Goal: Transaction & Acquisition: Purchase product/service

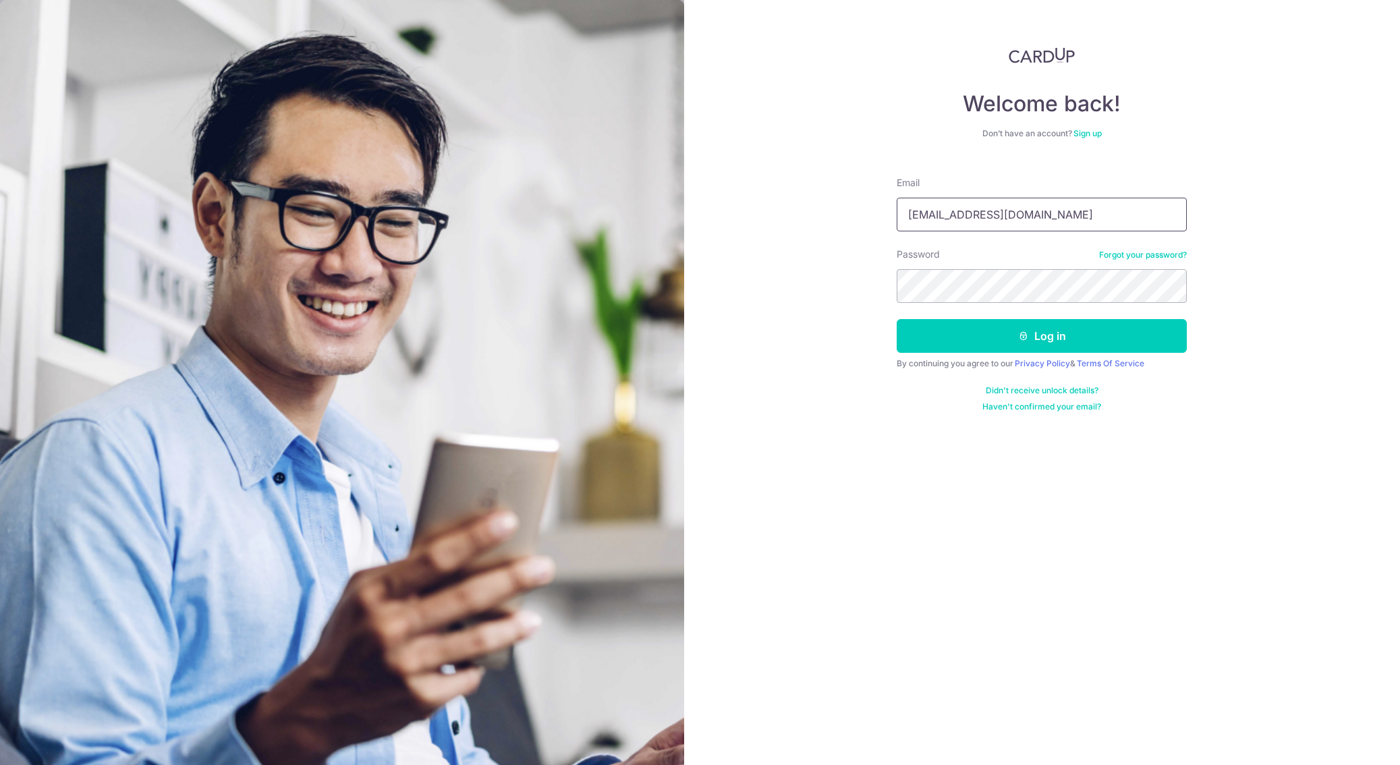
type input "jtgrande07@gmail.com"
click at [941, 333] on button "Log in" at bounding box center [1042, 336] width 290 height 34
click at [806, 300] on div "Welcome back! Don’t have an account? Sign up Email jtgrande07@gmail.com Passwor…" at bounding box center [1042, 382] width 716 height 765
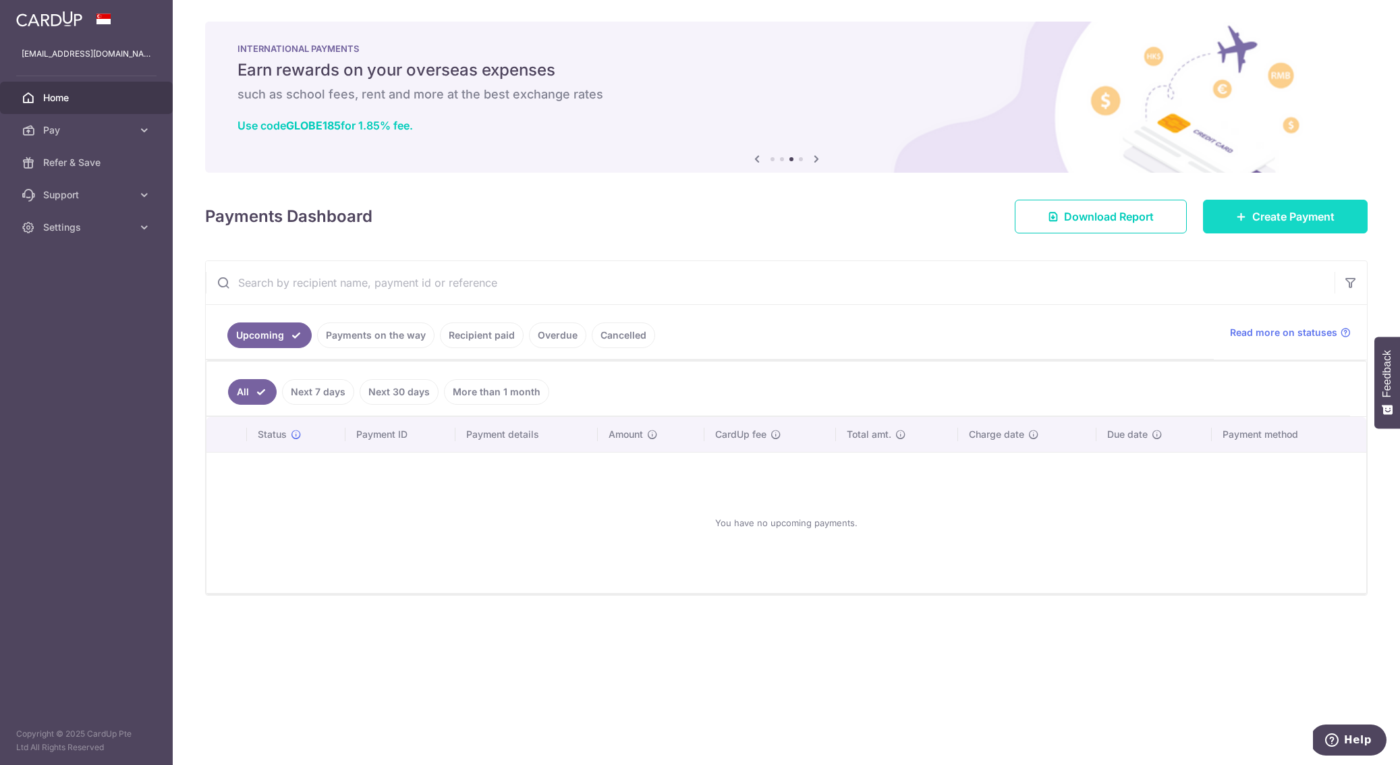
click at [1228, 225] on link "Create Payment" at bounding box center [1285, 217] width 165 height 34
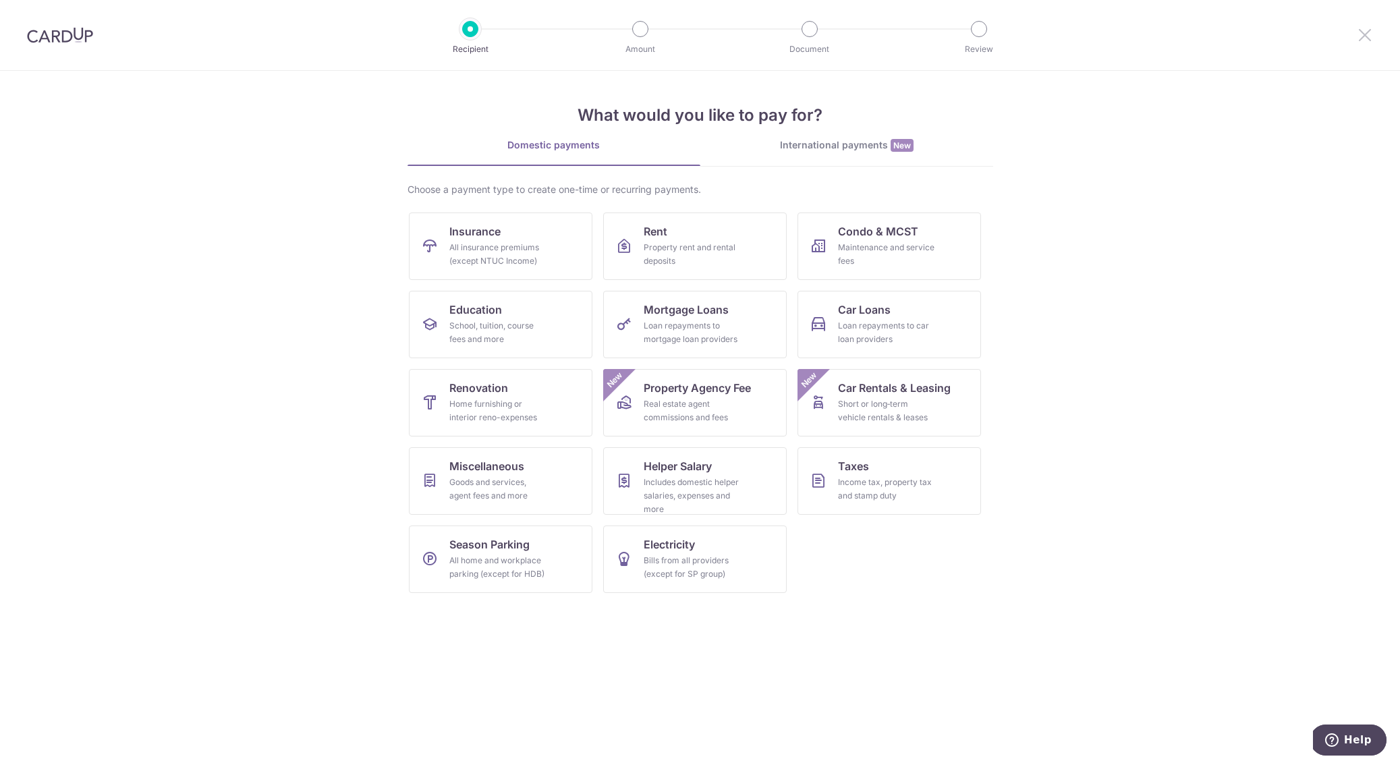
click at [1372, 32] on icon at bounding box center [1365, 34] width 16 height 17
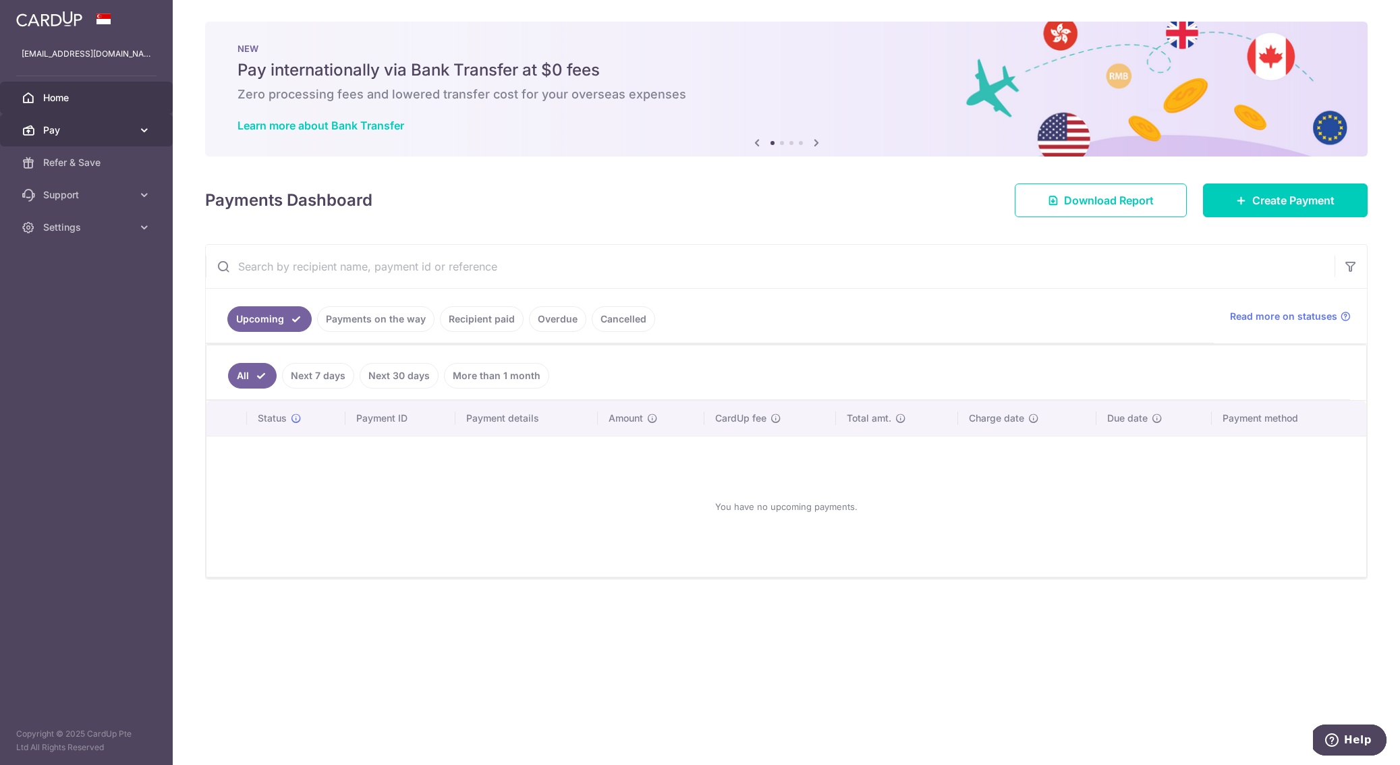
click at [141, 126] on icon at bounding box center [144, 129] width 13 height 13
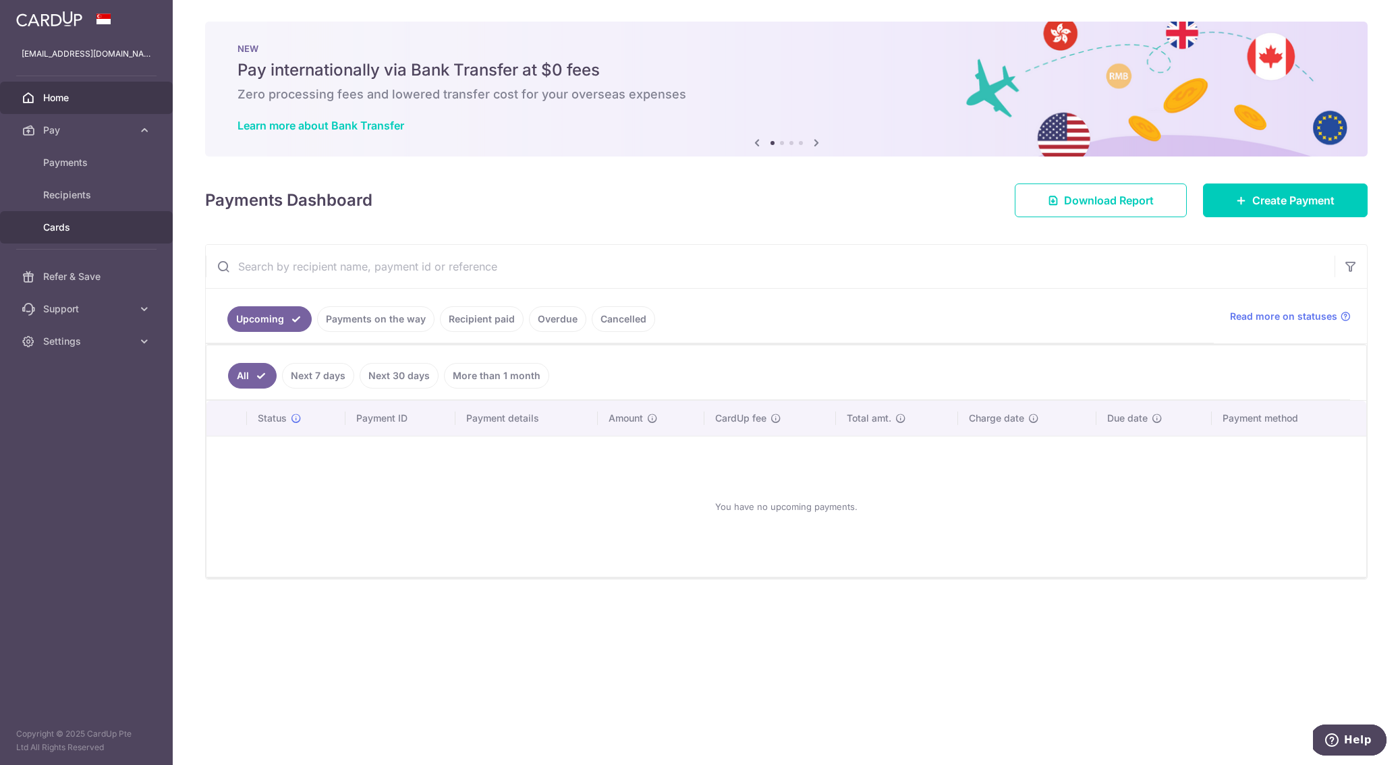
click at [78, 223] on span "Cards" at bounding box center [87, 227] width 89 height 13
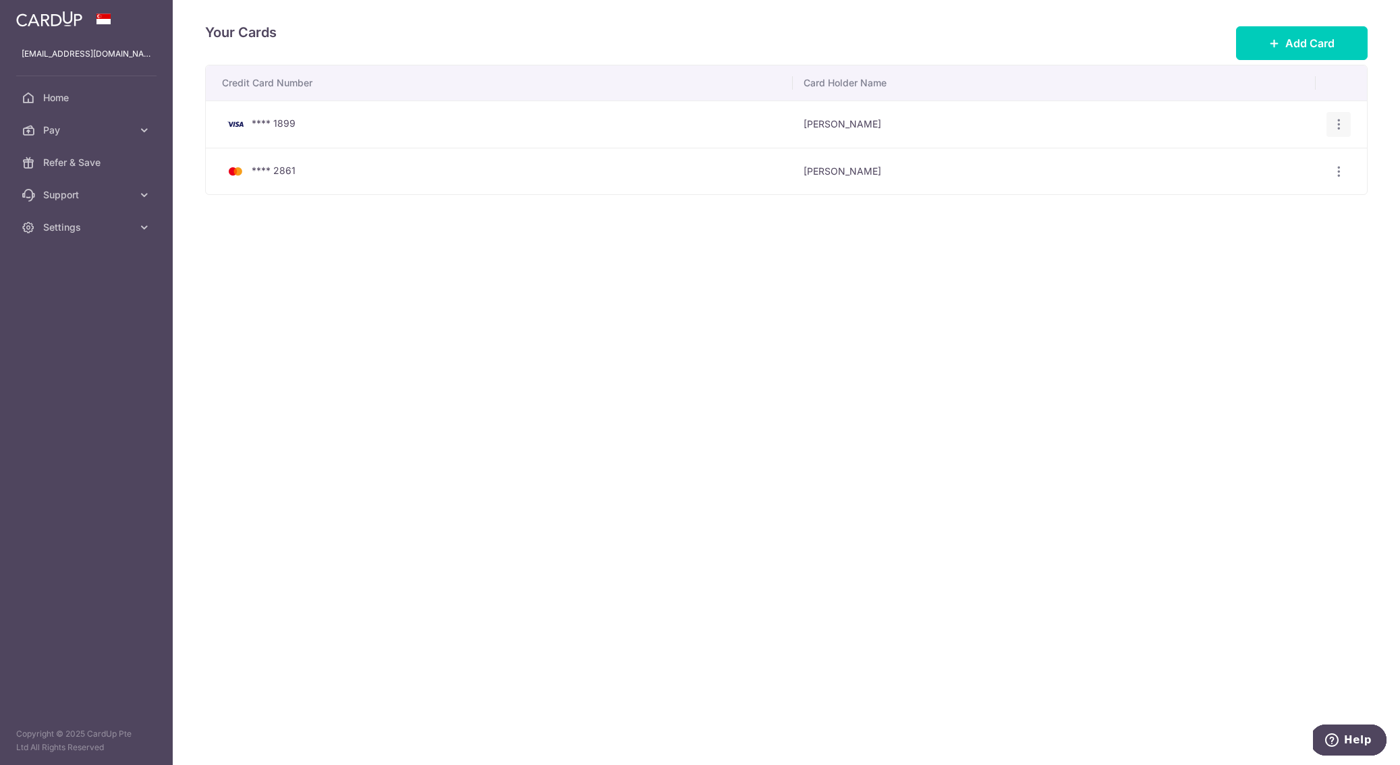
click at [1336, 124] on icon "button" at bounding box center [1339, 124] width 14 height 14
click at [1275, 195] on span "Delete" at bounding box center [1293, 194] width 92 height 16
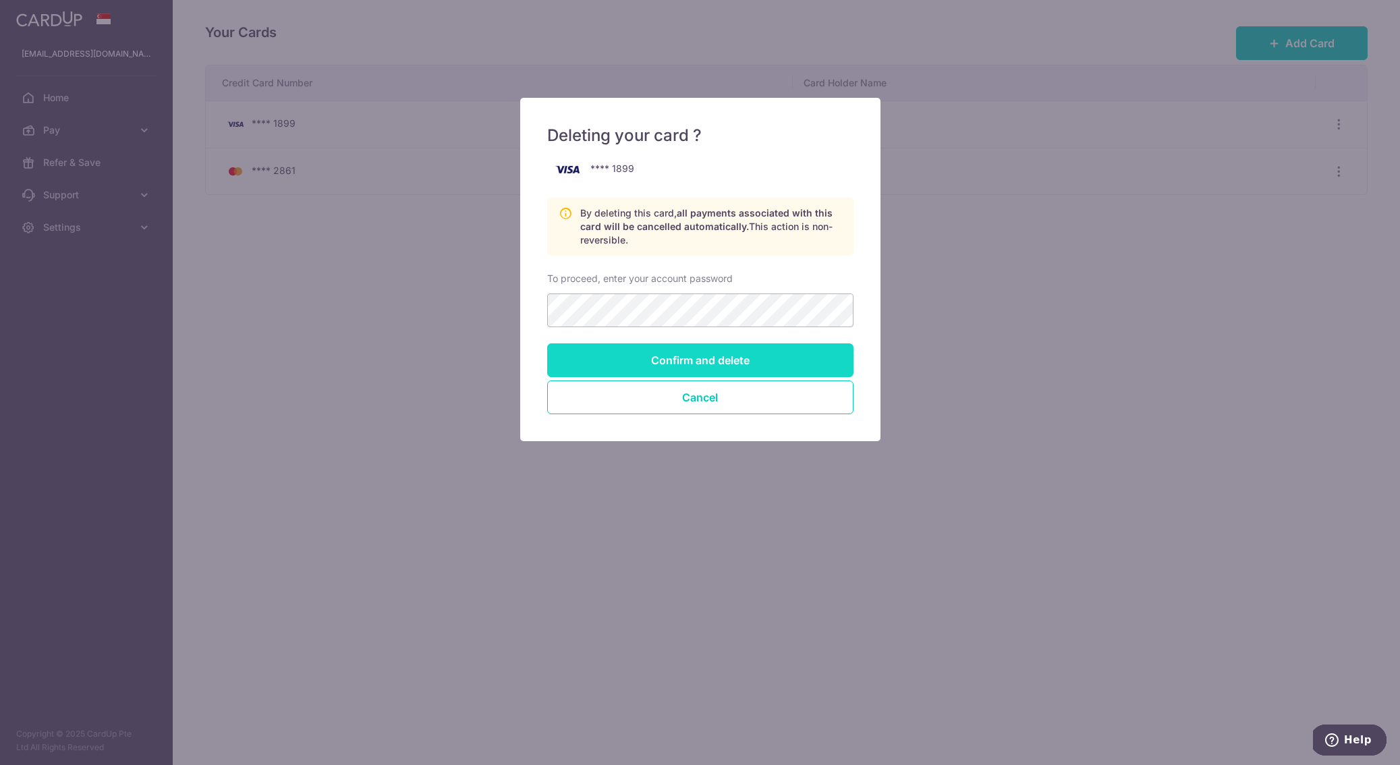
click at [696, 366] on input "Confirm and delete" at bounding box center [700, 360] width 306 height 34
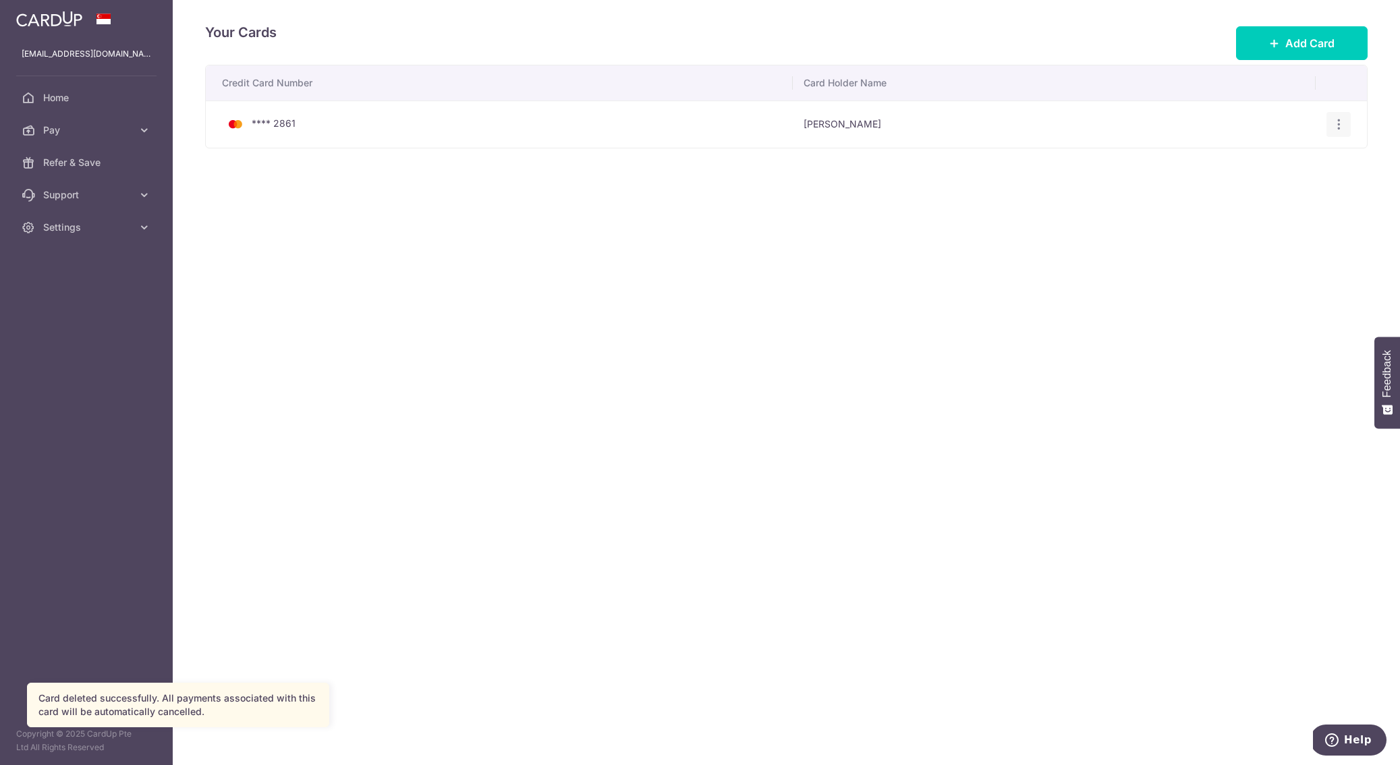
click at [1346, 121] on div "View/Edit Delete" at bounding box center [1338, 124] width 25 height 25
click at [1337, 123] on icon "button" at bounding box center [1339, 124] width 14 height 14
click at [1274, 190] on span "Delete" at bounding box center [1293, 194] width 92 height 16
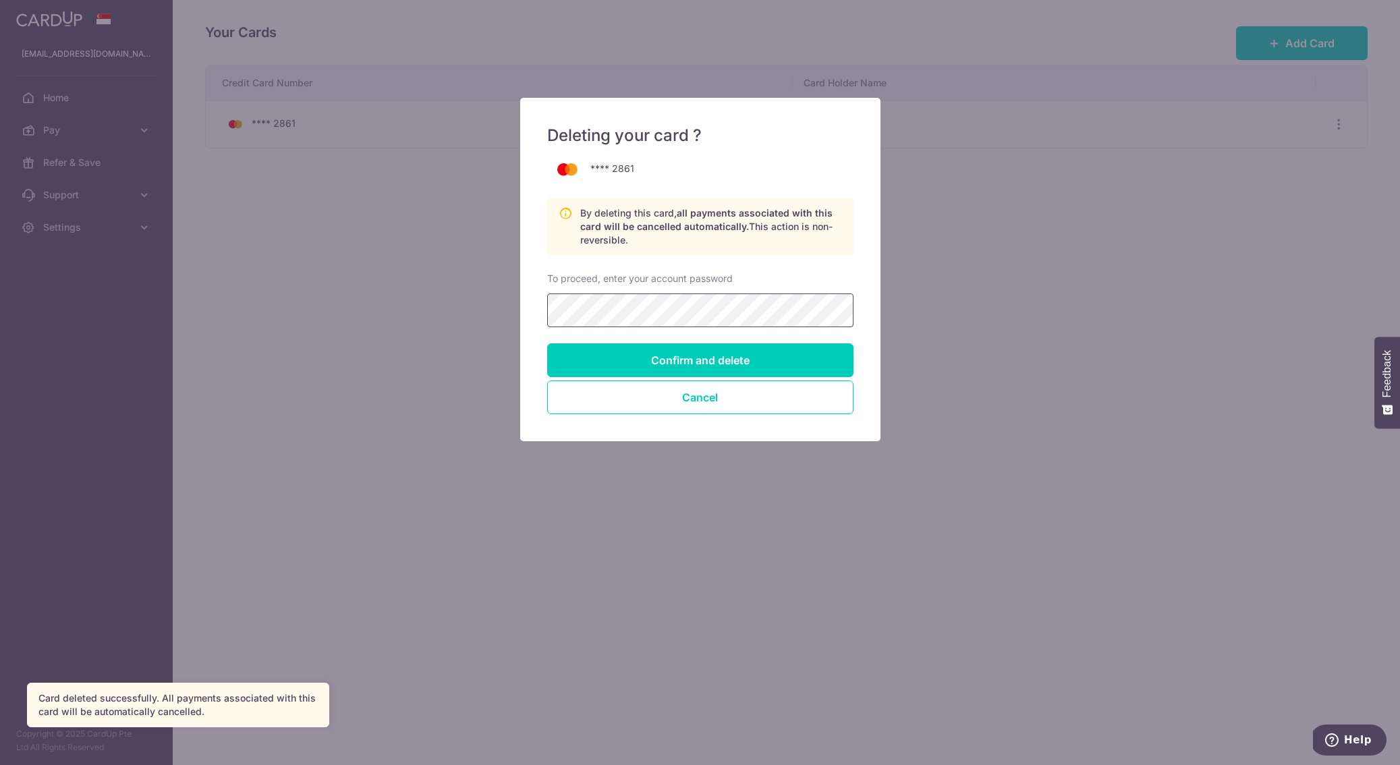
click at [700, 360] on input "Confirm and delete" at bounding box center [700, 360] width 306 height 34
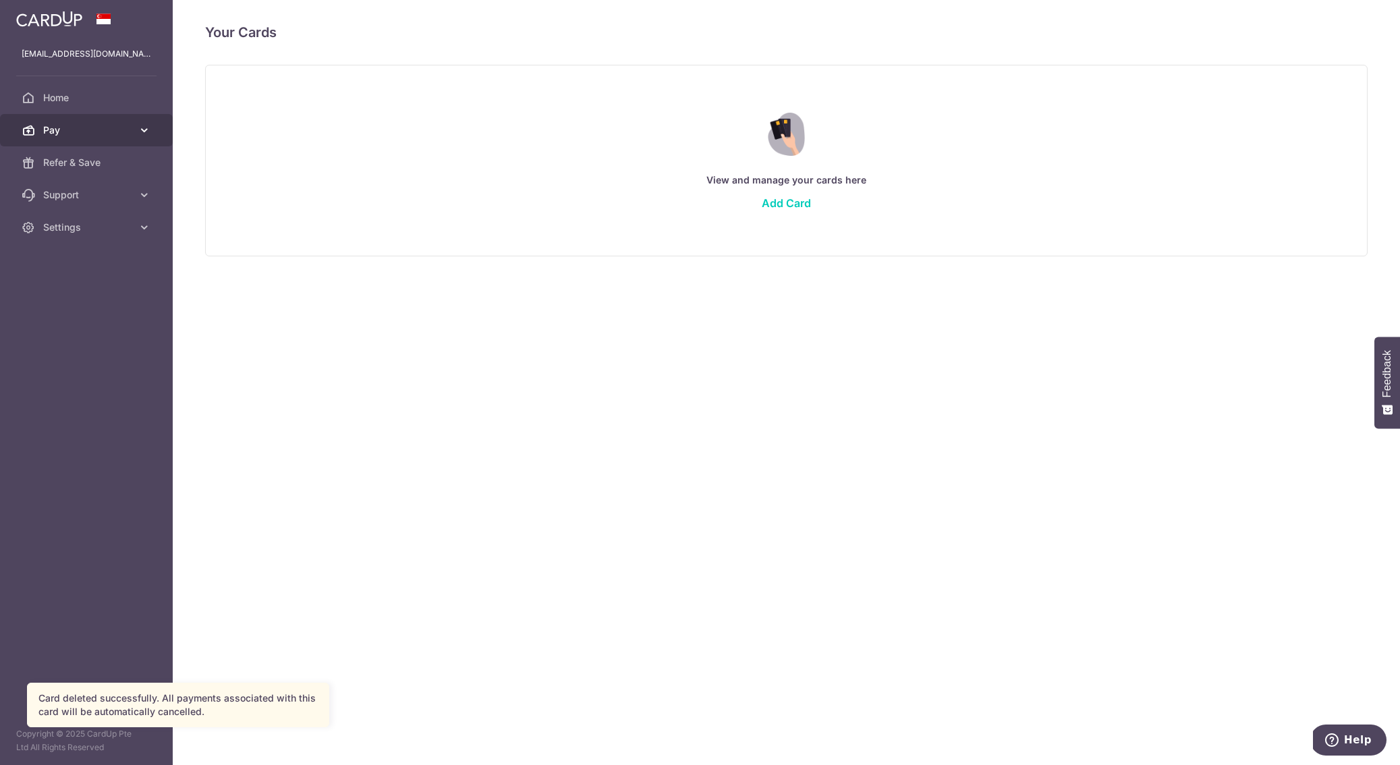
click at [67, 131] on span "Pay" at bounding box center [87, 129] width 89 height 13
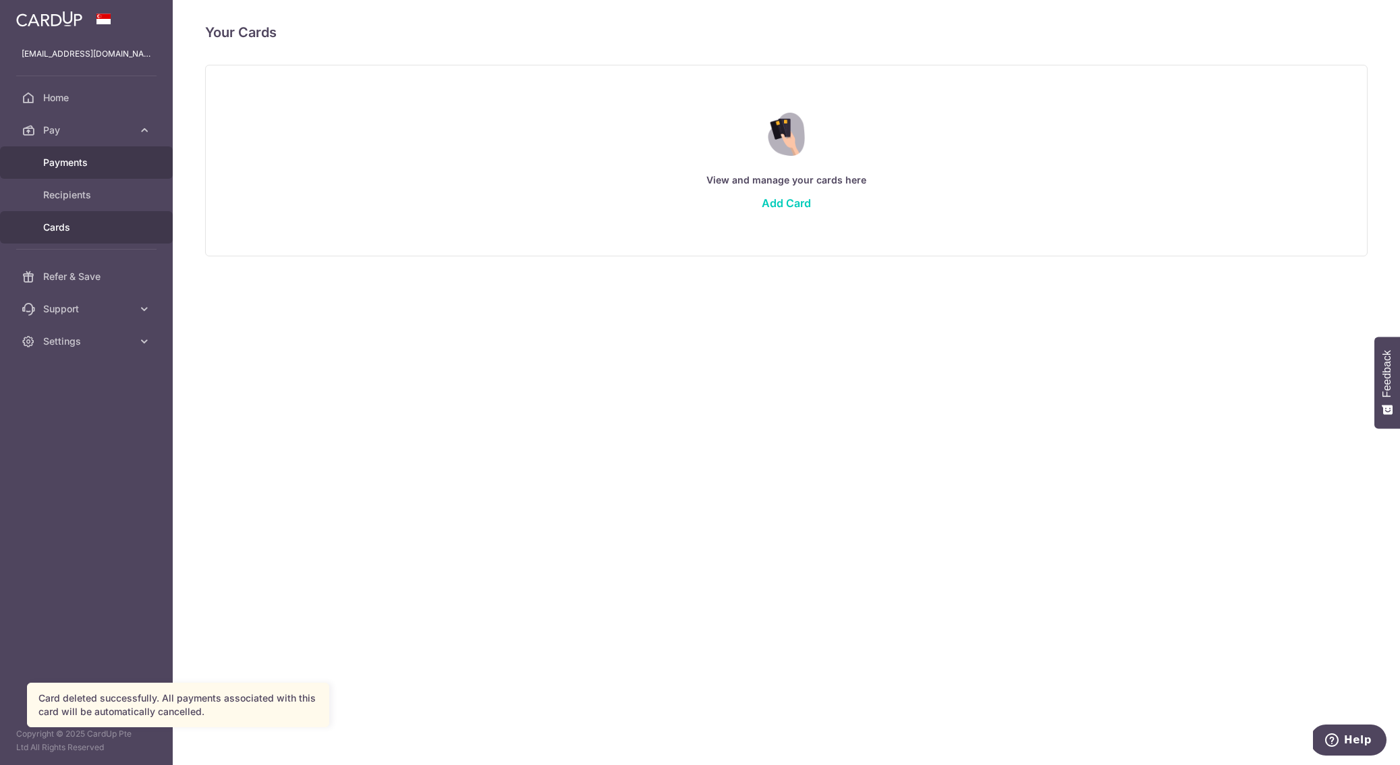
click at [73, 163] on span "Payments" at bounding box center [87, 162] width 89 height 13
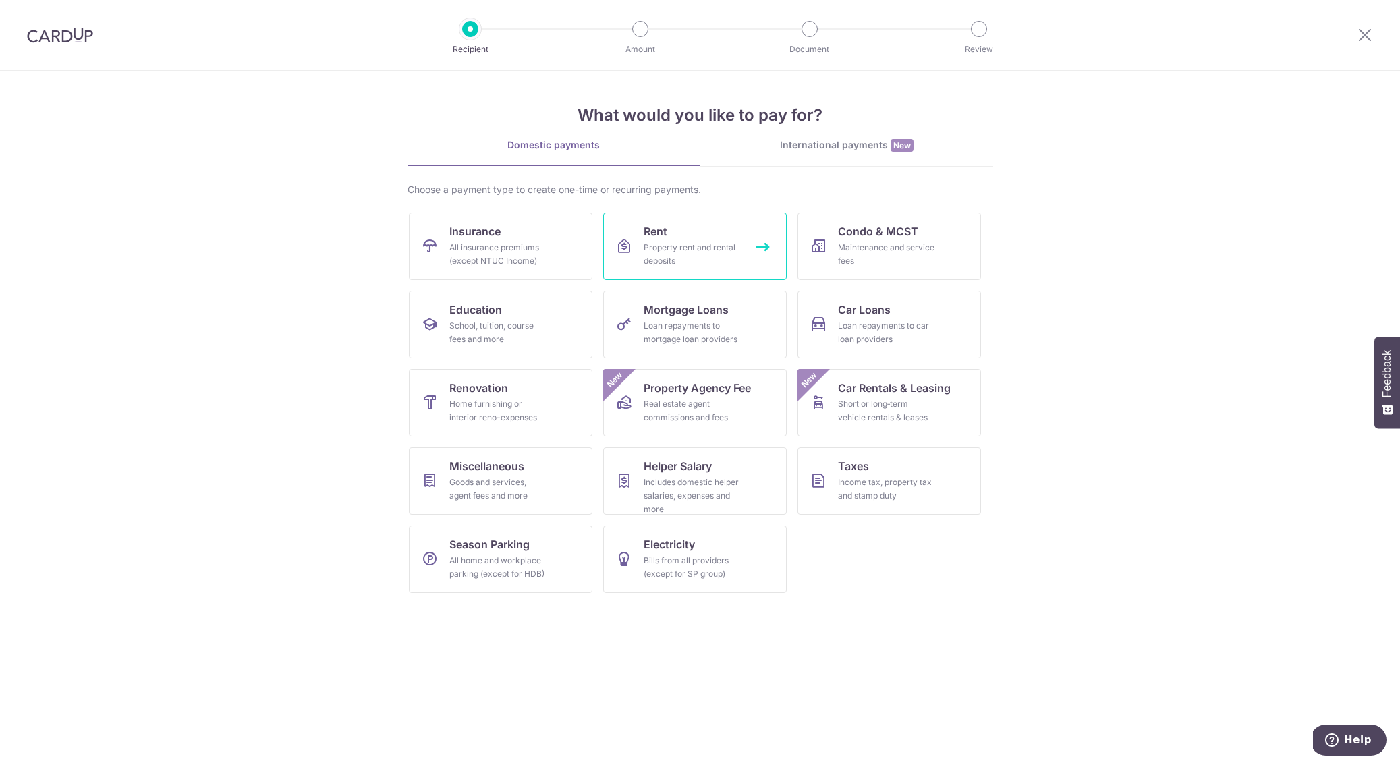
click at [700, 250] on div "Property rent and rental deposits" at bounding box center [692, 254] width 97 height 27
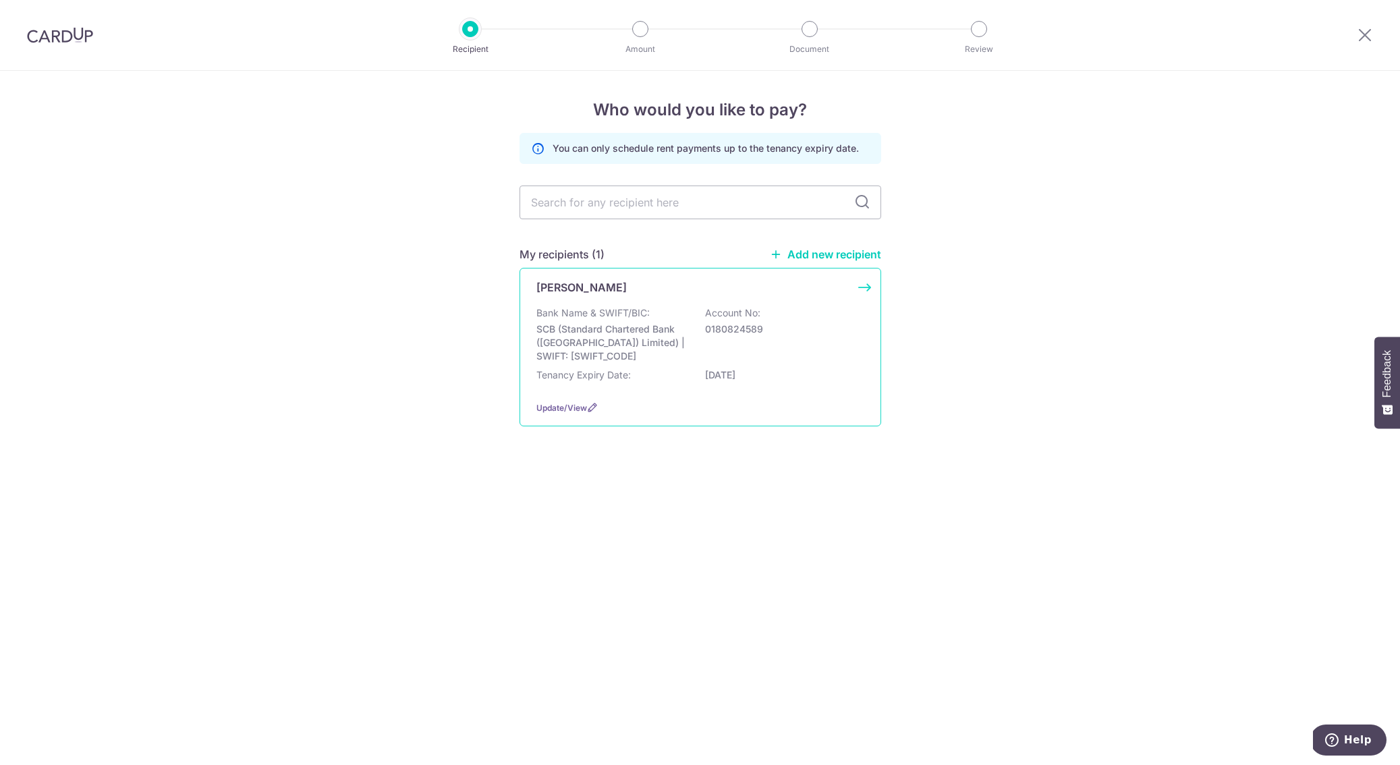
click at [631, 326] on p "SCB (Standard Chartered Bank ([GEOGRAPHIC_DATA]) Limited) | SWIFT: [SWIFT_CODE]" at bounding box center [611, 342] width 151 height 40
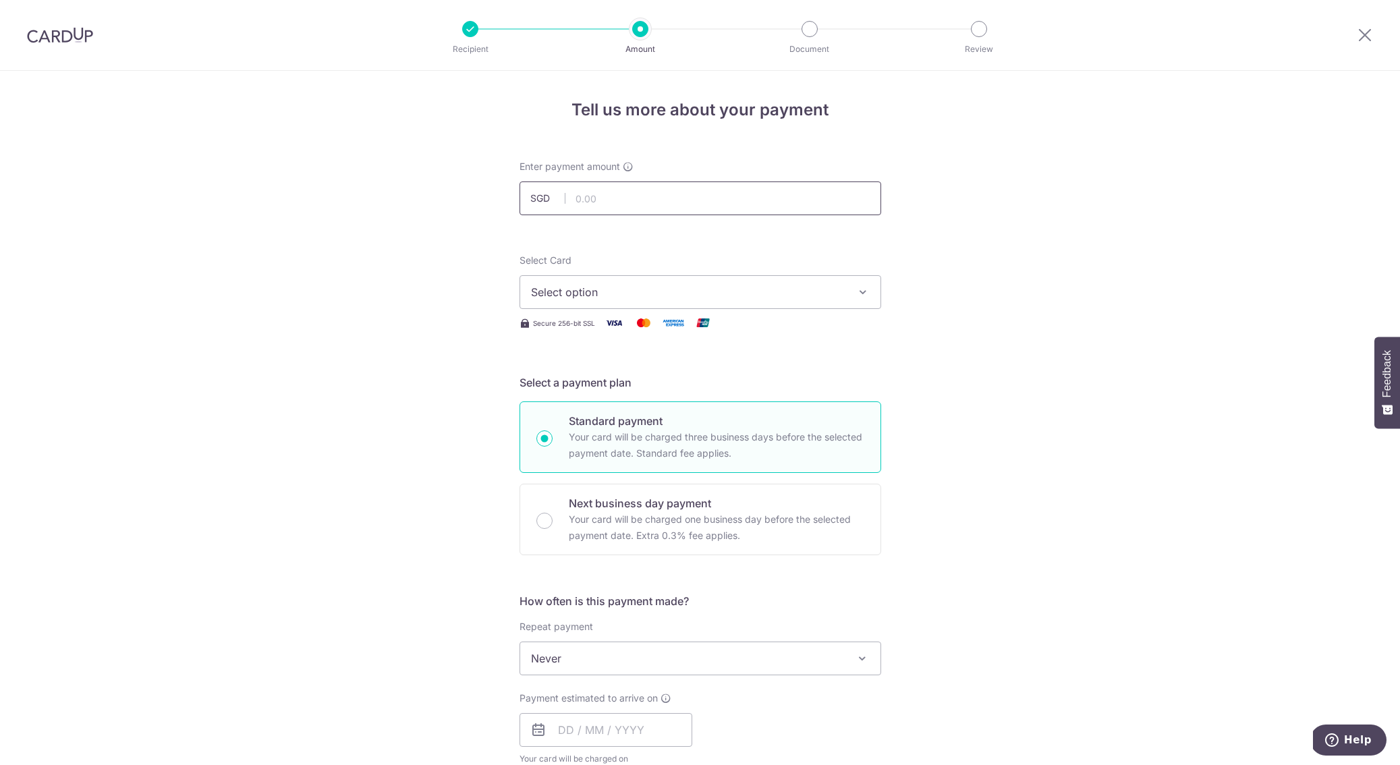
click at [592, 206] on input "text" at bounding box center [700, 198] width 362 height 34
type input "3,200.00"
click at [455, 302] on div "Tell us more about your payment Enter payment amount SGD 3,200.00 3200.00 Selec…" at bounding box center [700, 681] width 1400 height 1220
click at [632, 300] on button "Select option" at bounding box center [700, 292] width 362 height 34
click at [604, 330] on span "Add credit card" at bounding box center [712, 329] width 314 height 13
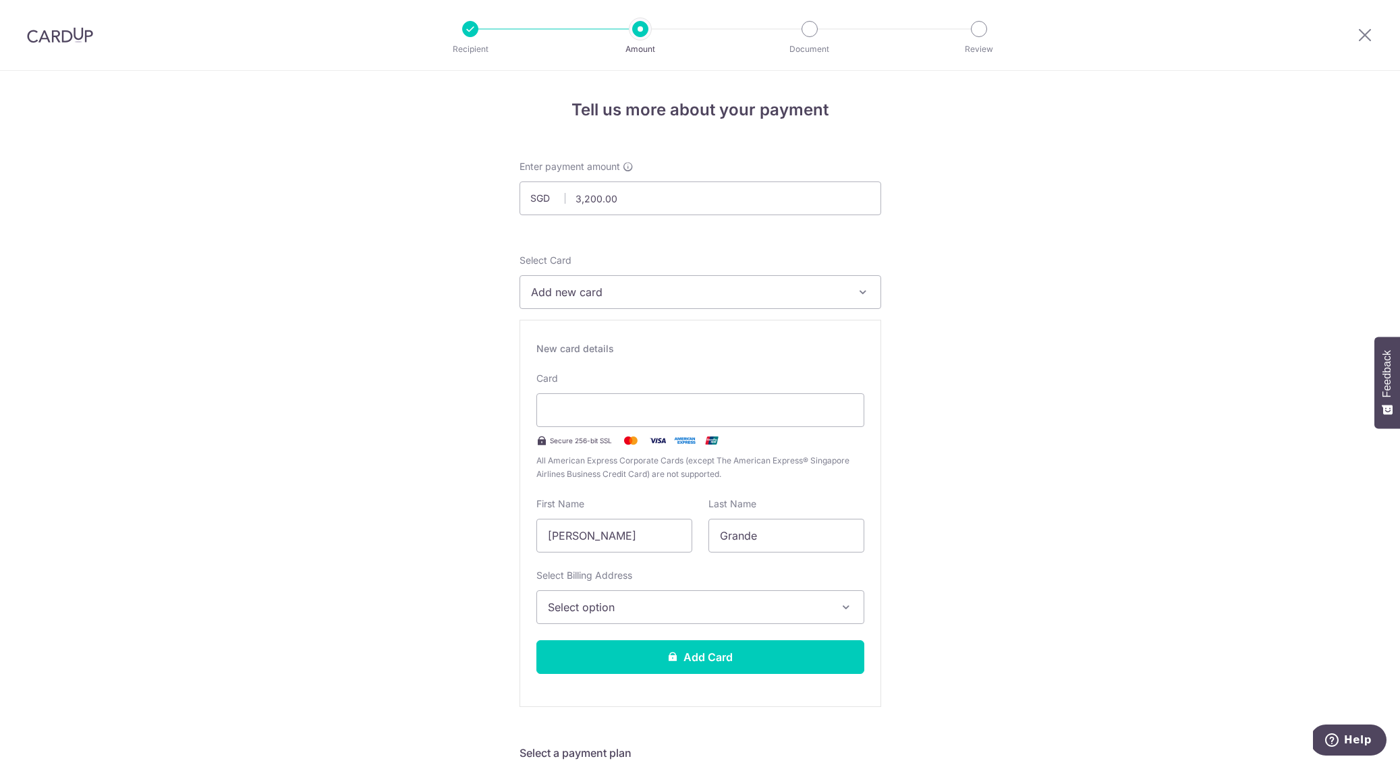
click at [657, 612] on span "Select option" at bounding box center [688, 607] width 281 height 16
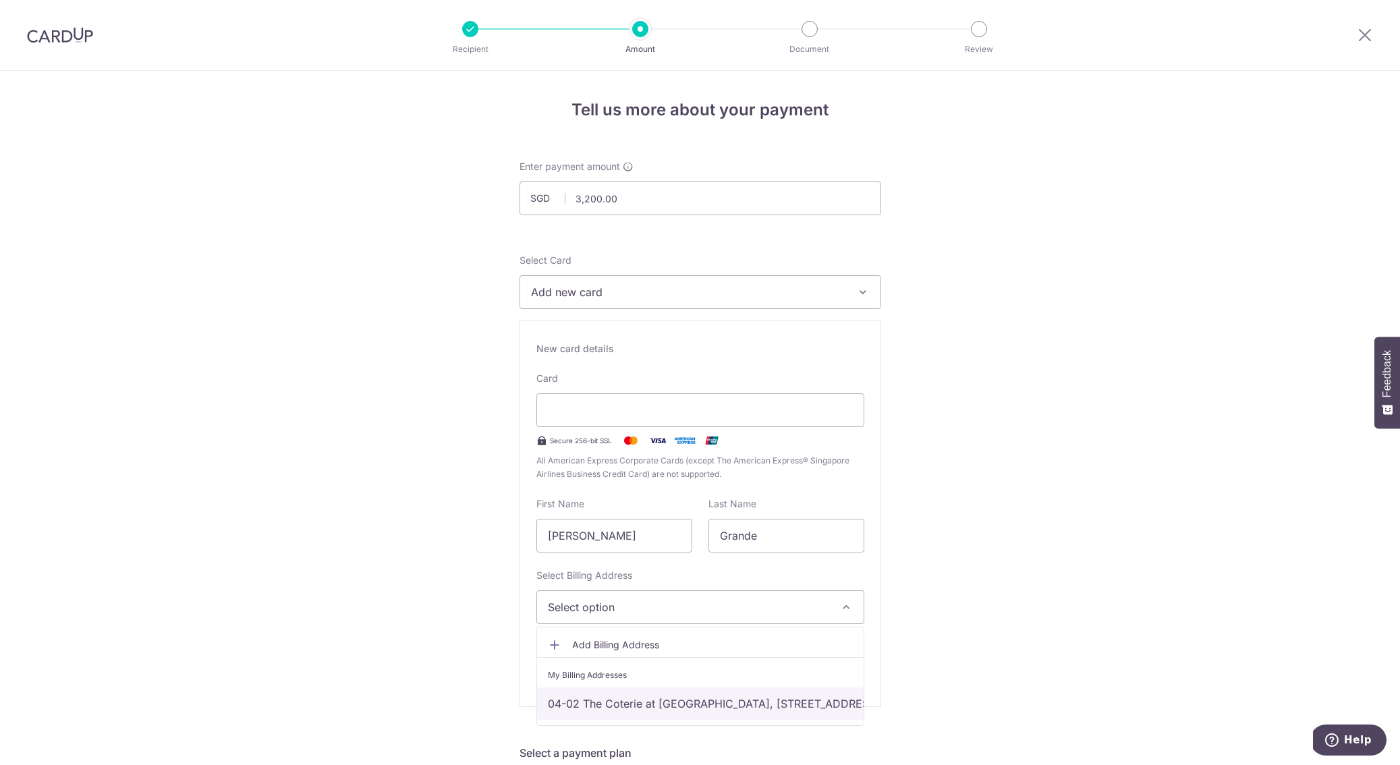
click at [668, 704] on link "04-02 The Coterie at Holland, 72 Holland Road, Singapore, Singapore, Singapore-…" at bounding box center [700, 703] width 327 height 32
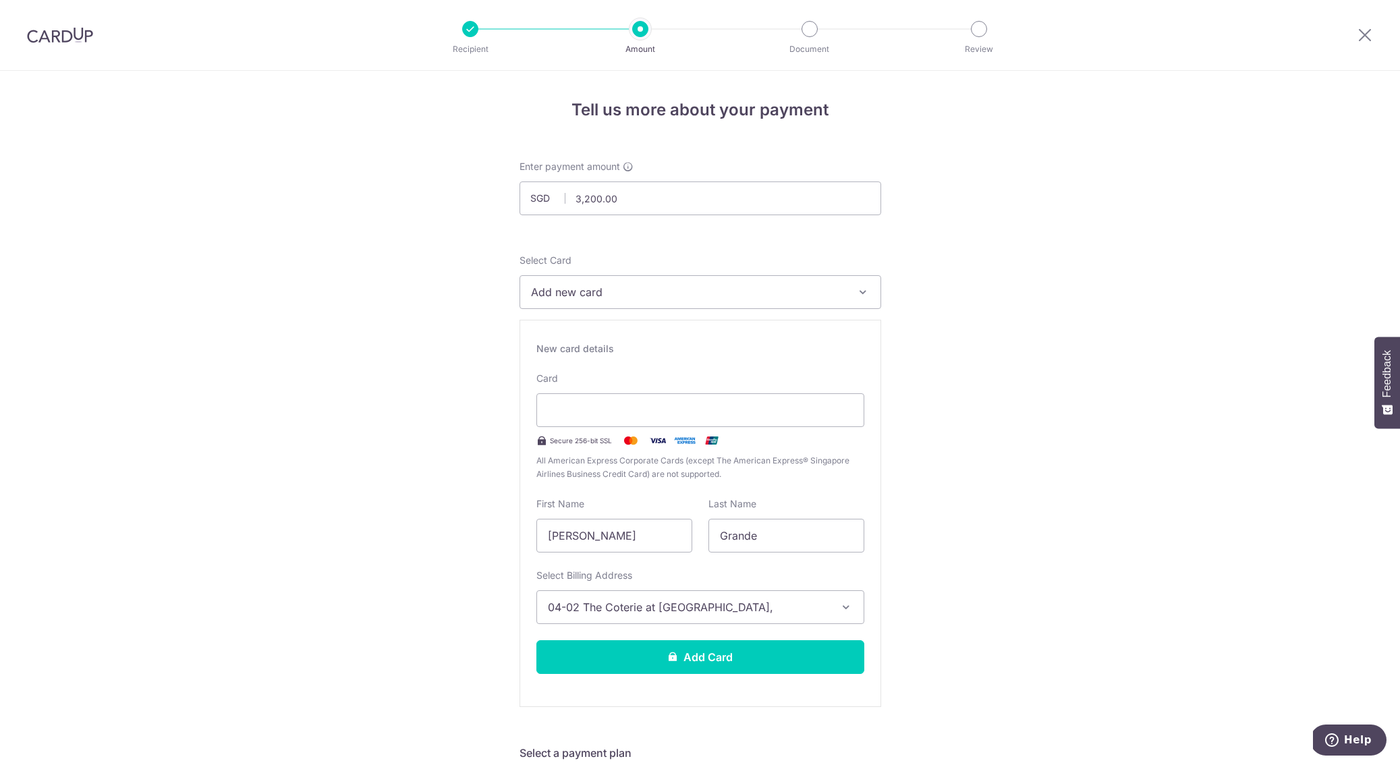
click at [619, 657] on button "Add Card" at bounding box center [700, 657] width 328 height 34
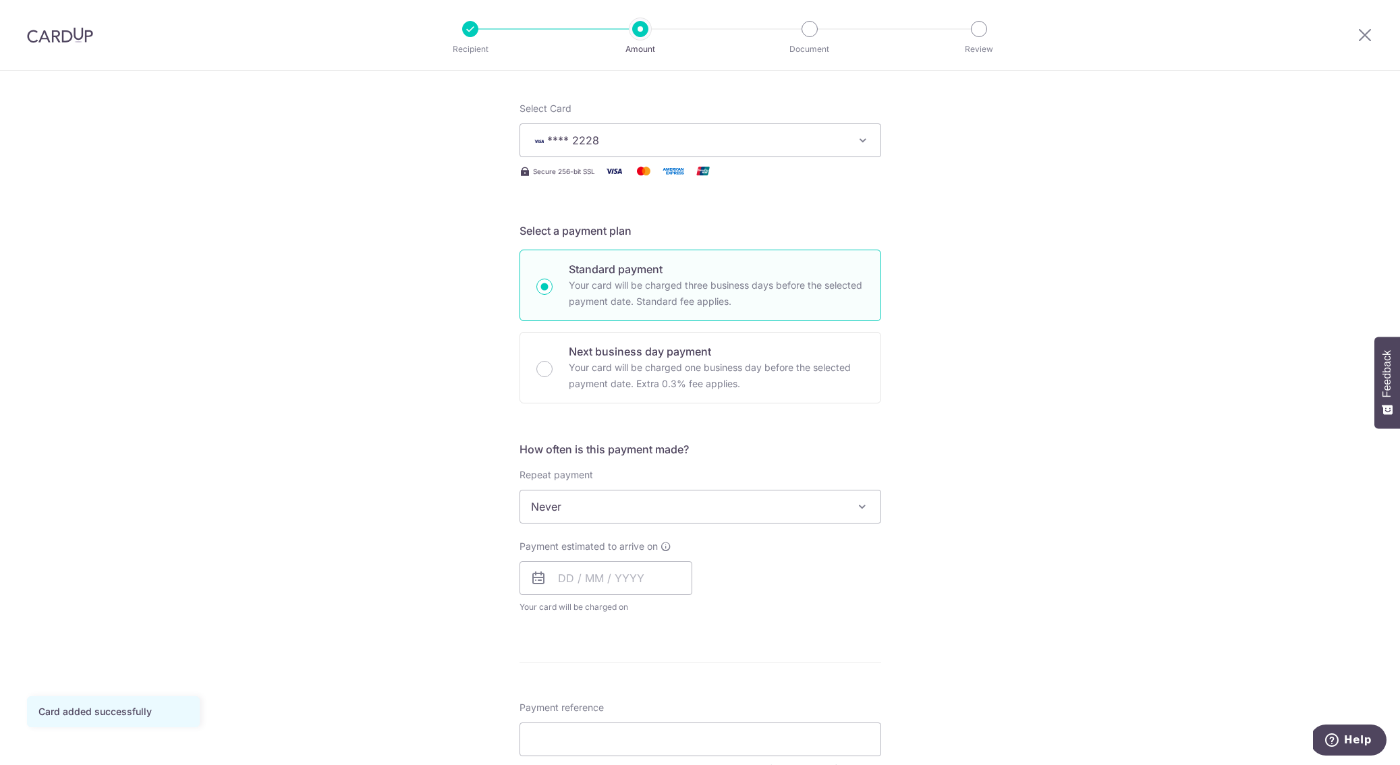
scroll to position [173, 0]
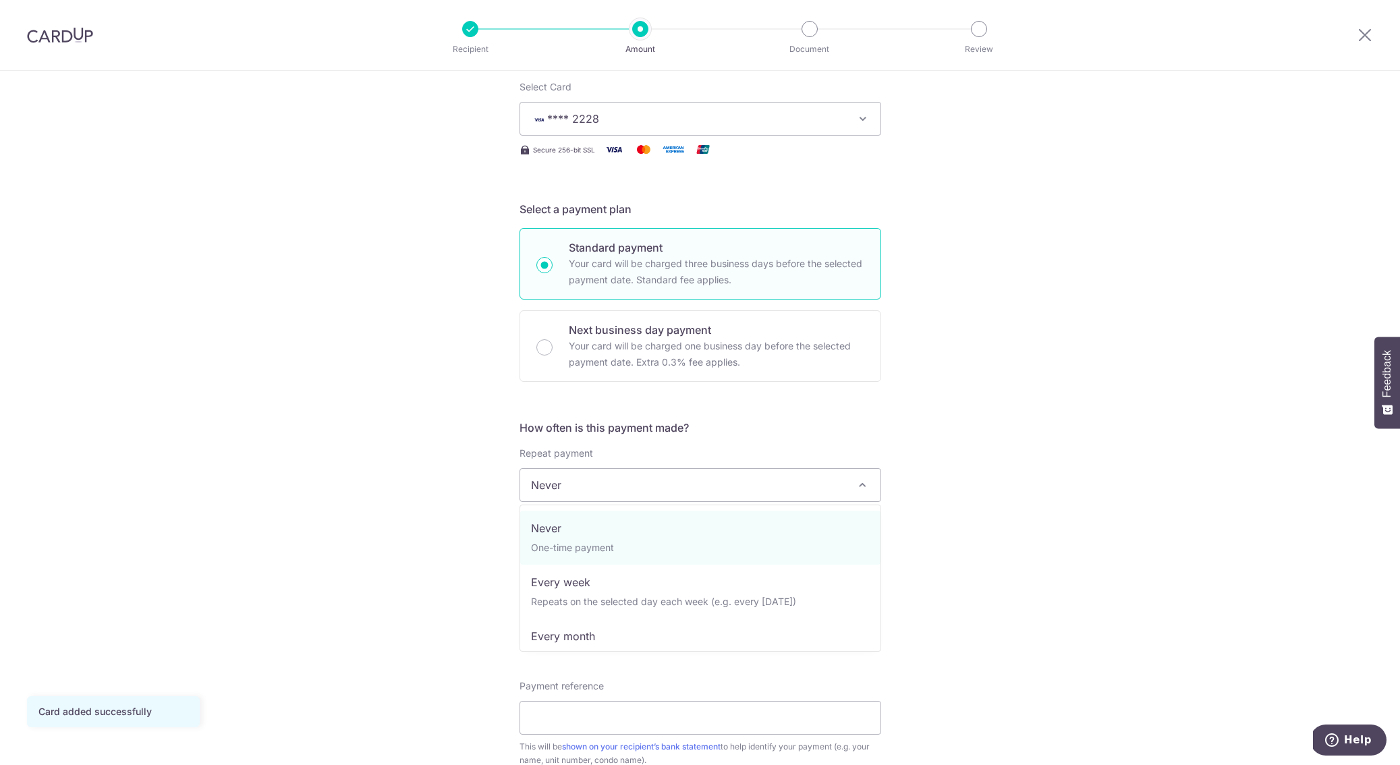
click at [667, 494] on span "Never" at bounding box center [700, 485] width 360 height 32
select select "3"
type input "02/04/2026"
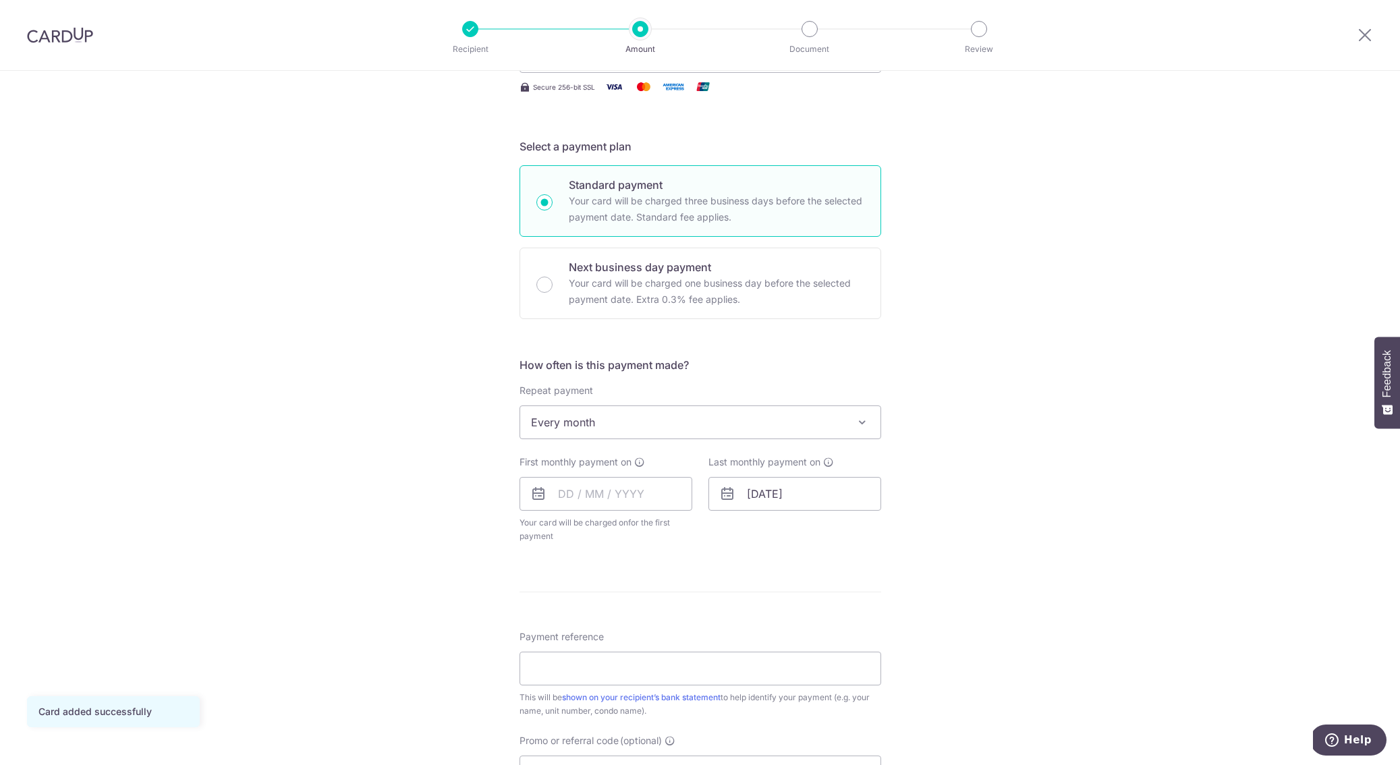
scroll to position [292, 0]
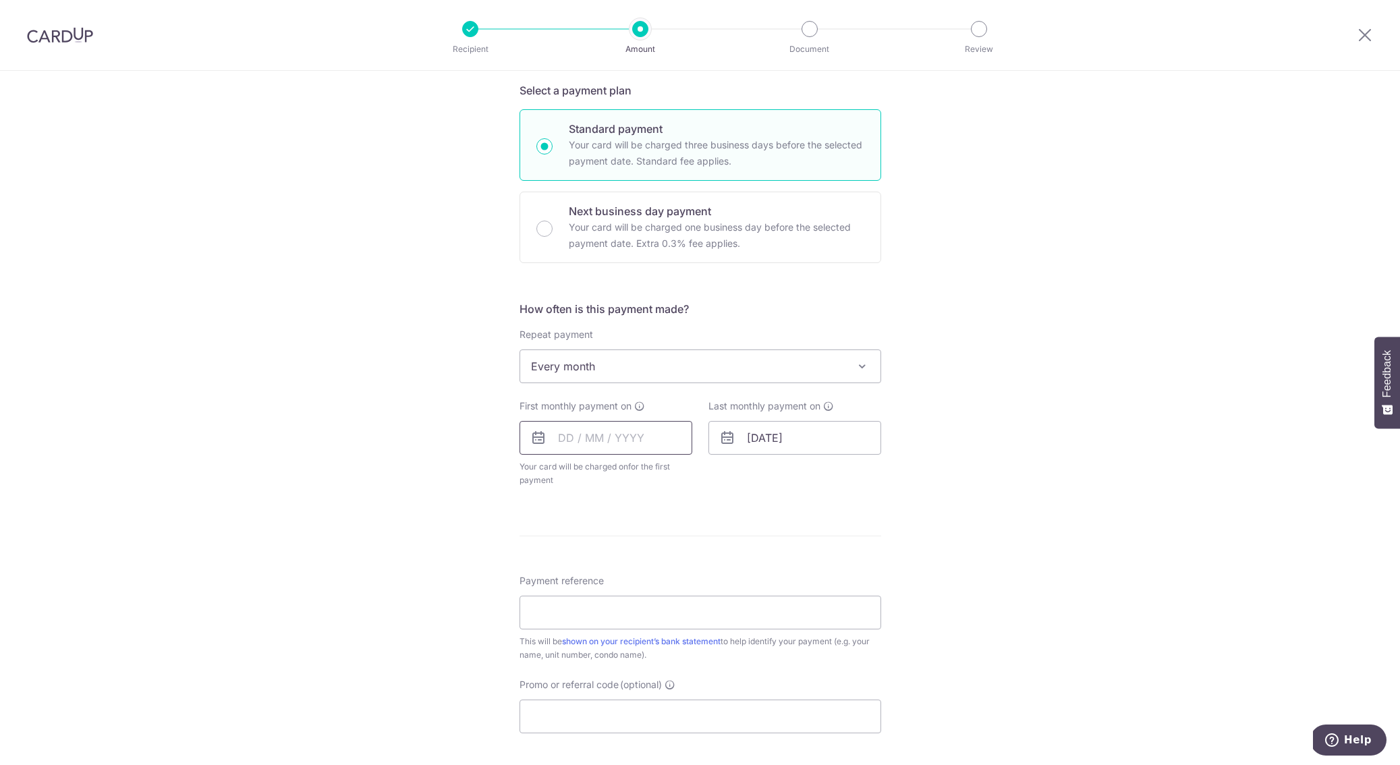
click at [601, 445] on input "text" at bounding box center [605, 438] width 173 height 34
click at [440, 456] on div "Tell us more about your payment Enter payment amount SGD 3,200.00 3200.00 Card …" at bounding box center [700, 396] width 1400 height 1234
click at [558, 437] on input "text" at bounding box center [605, 438] width 173 height 34
click at [711, 477] on link "Next" at bounding box center [710, 474] width 16 height 16
click at [550, 559] on link "2" at bounding box center [547, 561] width 22 height 22
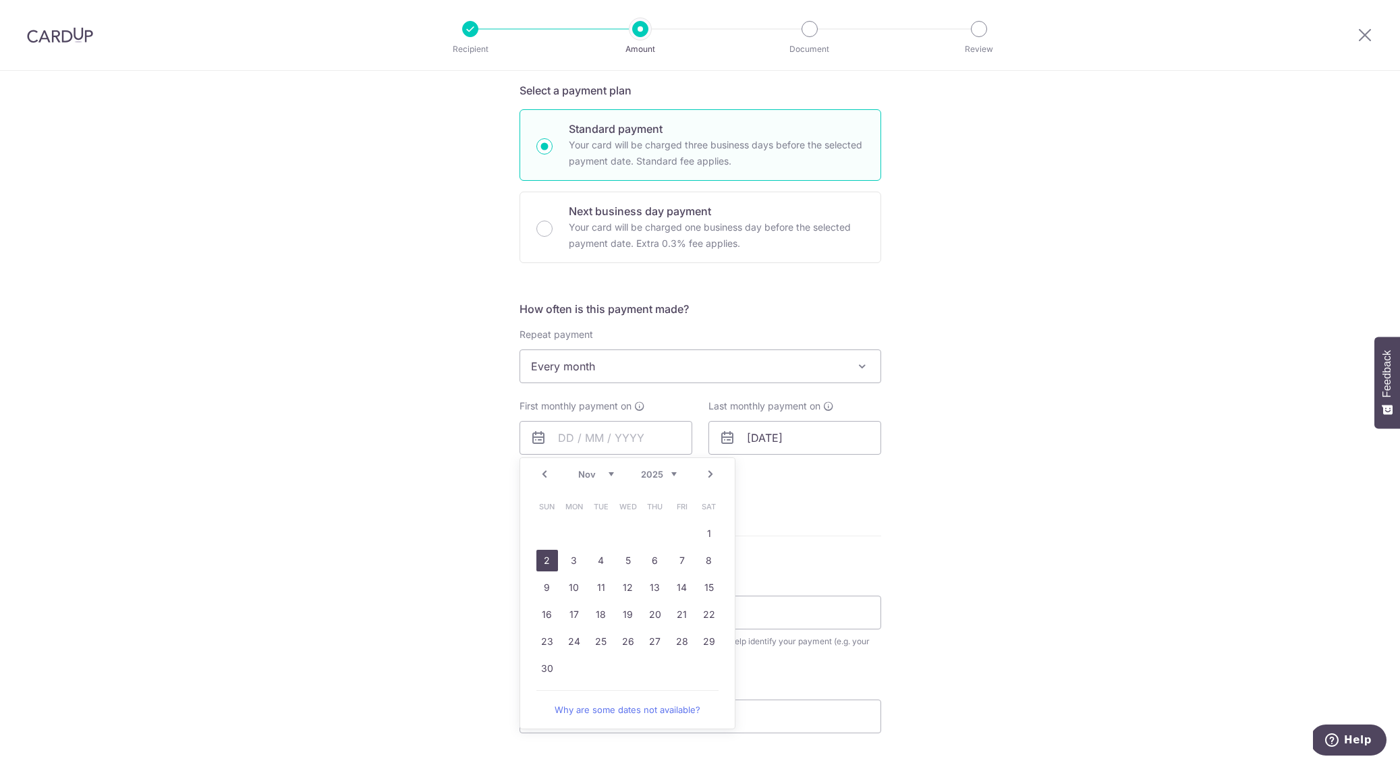
type input "02/11/2025"
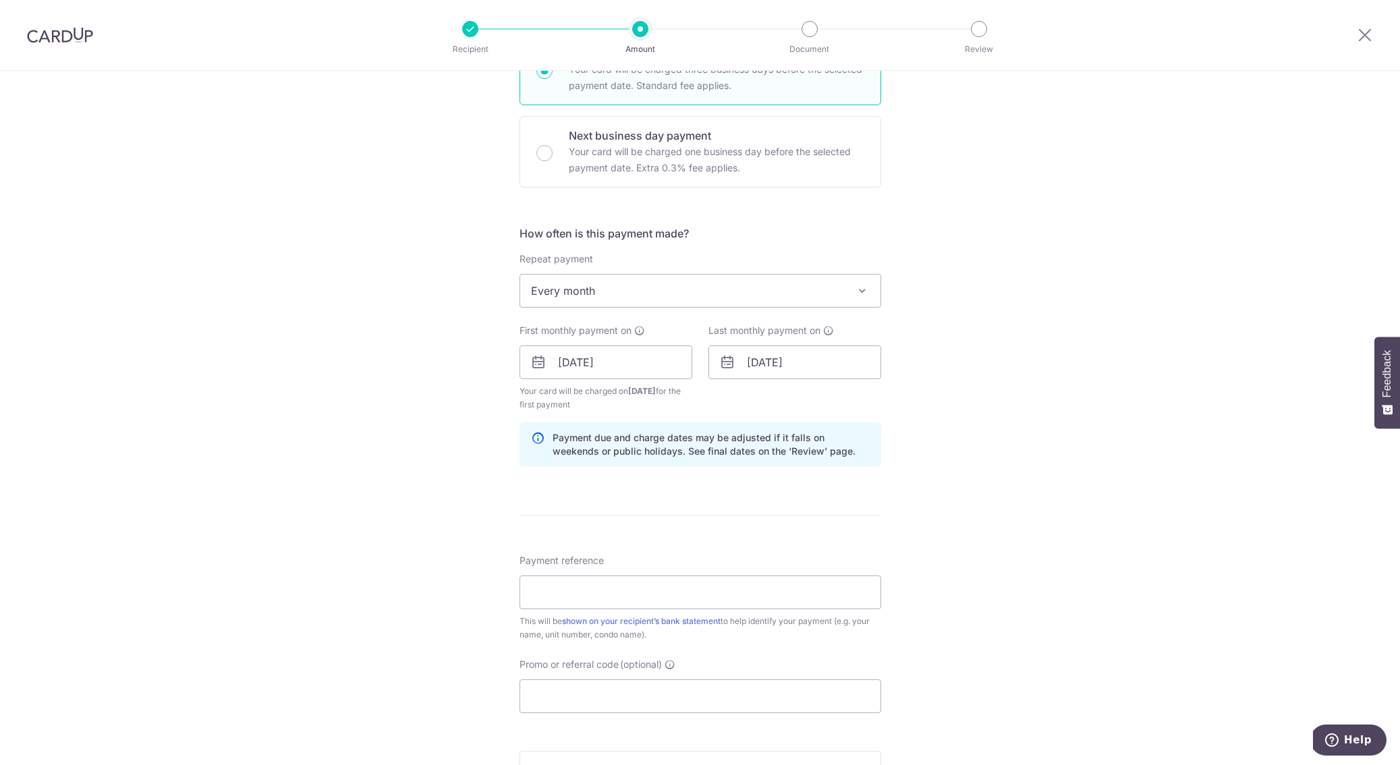
scroll to position [370, 0]
click at [635, 589] on input "Payment reference" at bounding box center [700, 590] width 362 height 34
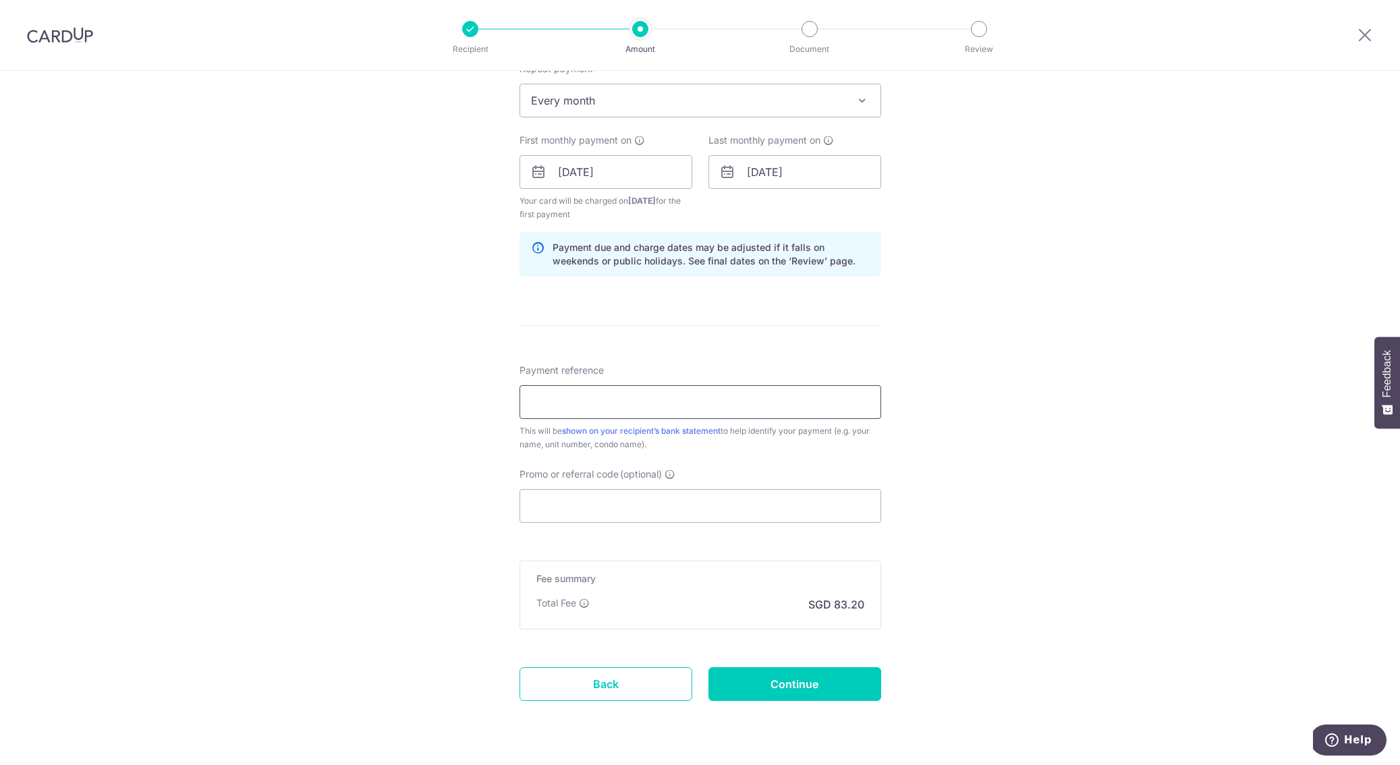
scroll to position [559, 0]
type input "72 Holland Road"
click at [552, 507] on input "Promo or referral code (optional)" at bounding box center [700, 505] width 362 height 34
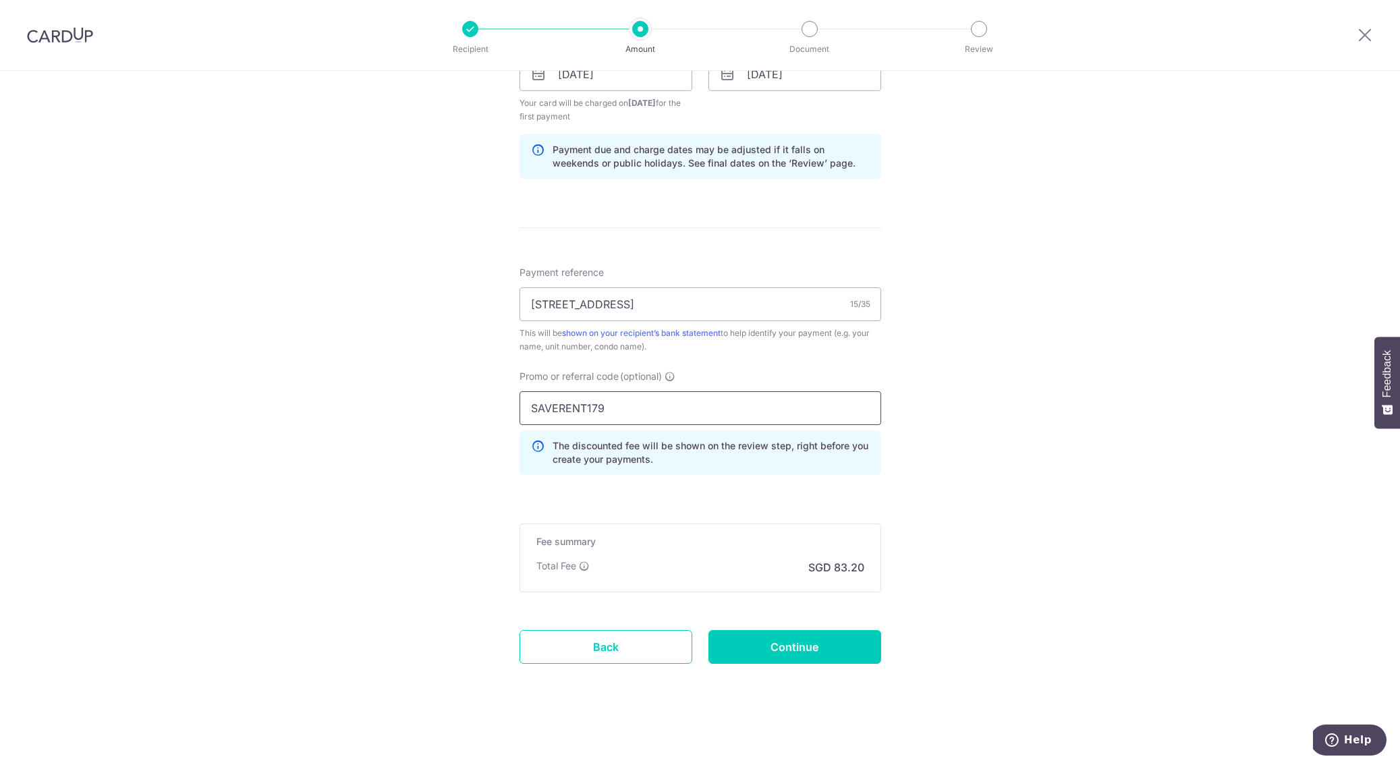
type input "SAVERENT179"
click at [416, 453] on div "Tell us more about your payment Enter payment amount SGD 3,200.00 3200.00 Card …" at bounding box center [700, 90] width 1400 height 1350
click at [1023, 455] on div "Tell us more about your payment Enter payment amount SGD 3,200.00 3200.00 Card …" at bounding box center [700, 90] width 1400 height 1350
click at [807, 651] on input "Continue" at bounding box center [794, 647] width 173 height 34
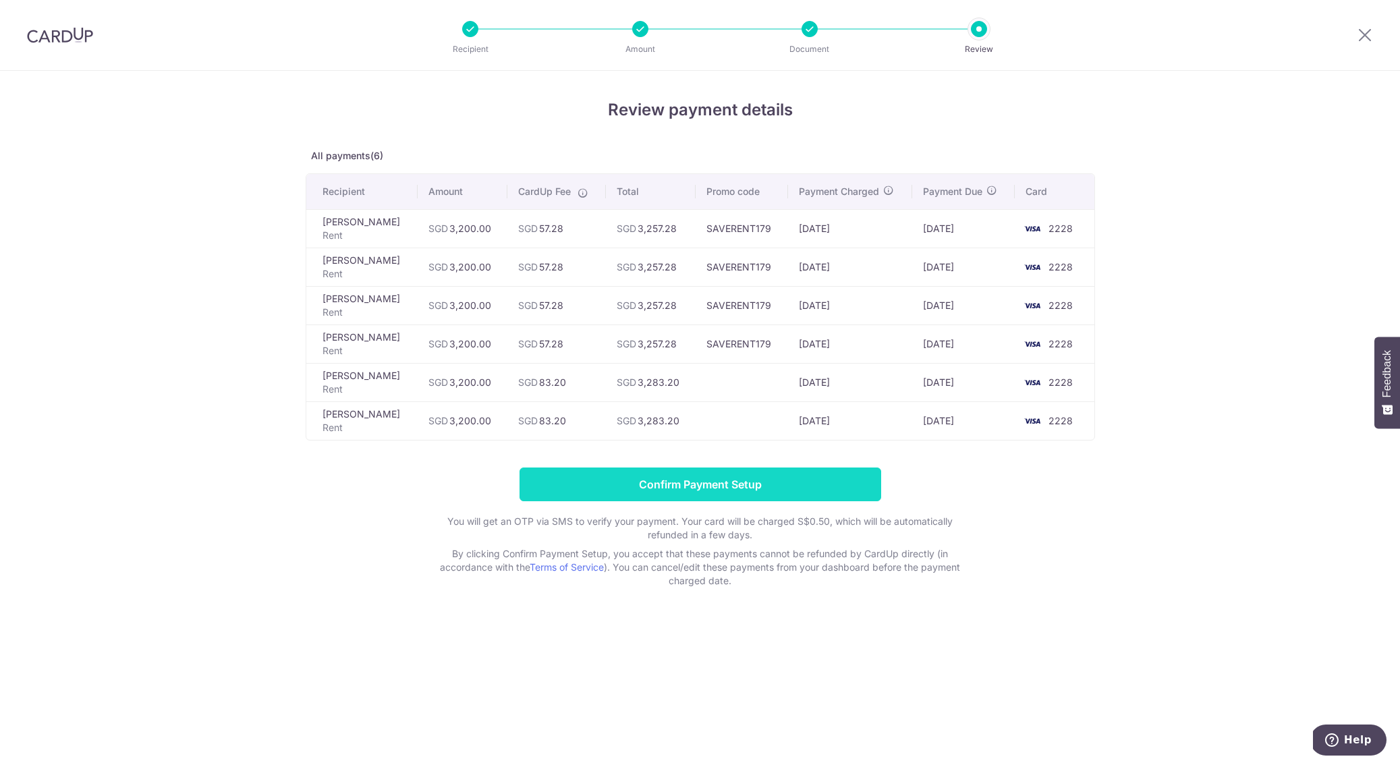
click at [600, 493] on input "Confirm Payment Setup" at bounding box center [700, 484] width 362 height 34
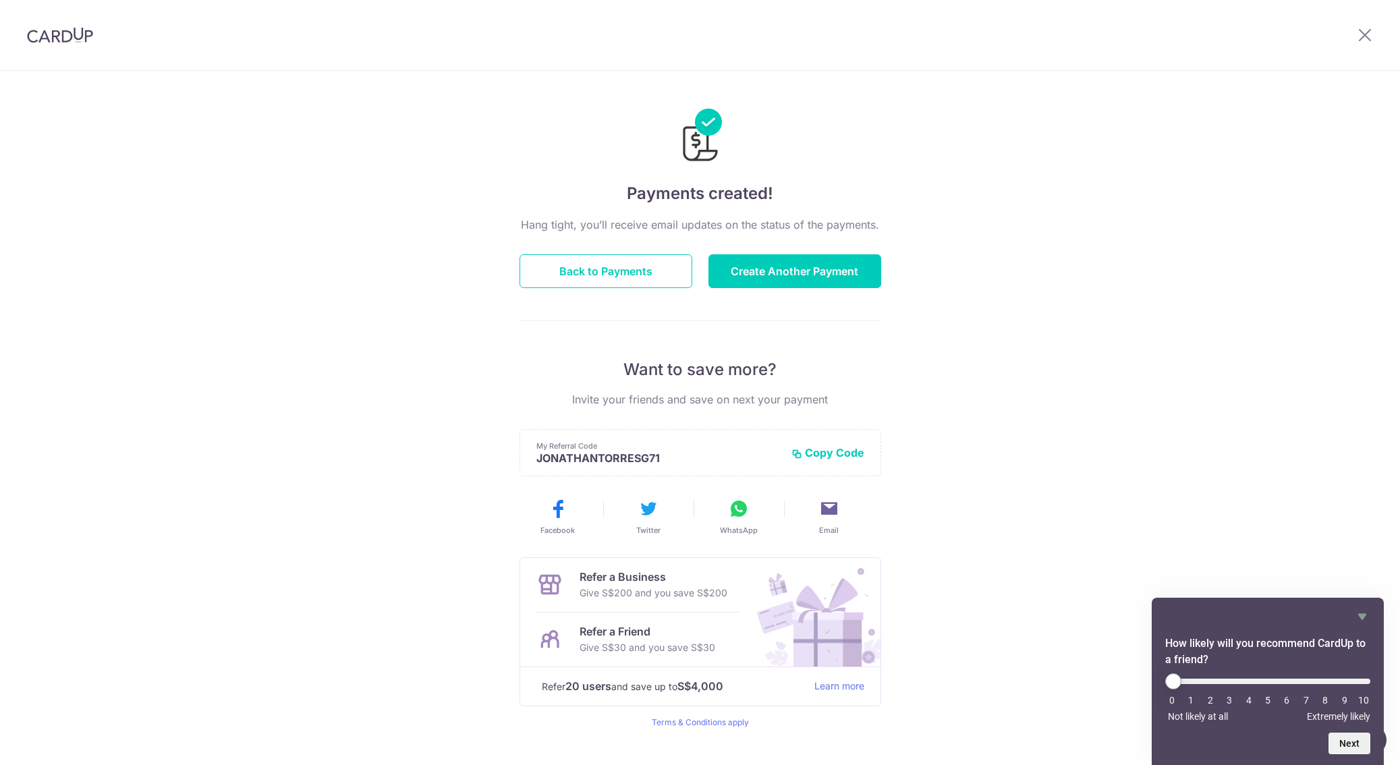
scroll to position [27, 0]
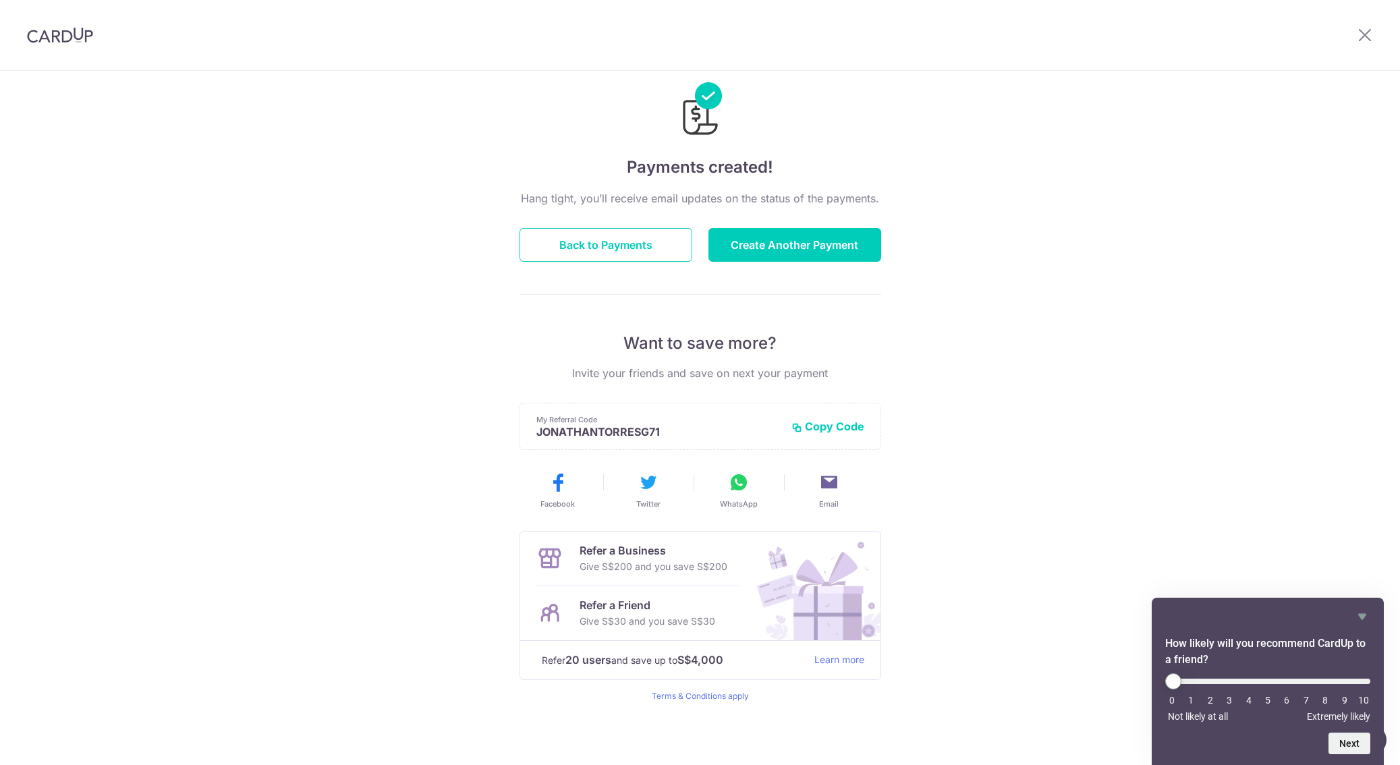
click at [261, 359] on div "Payments created! Hang tight, you’ll receive email updates on the status of the…" at bounding box center [700, 405] width 1400 height 720
drag, startPoint x: 1127, startPoint y: 143, endPoint x: 1098, endPoint y: 143, distance: 29.0
click at [1127, 143] on div "Payments created! Hang tight, you’ll receive email updates on the status of the…" at bounding box center [700, 405] width 1400 height 720
